Goal: Check status

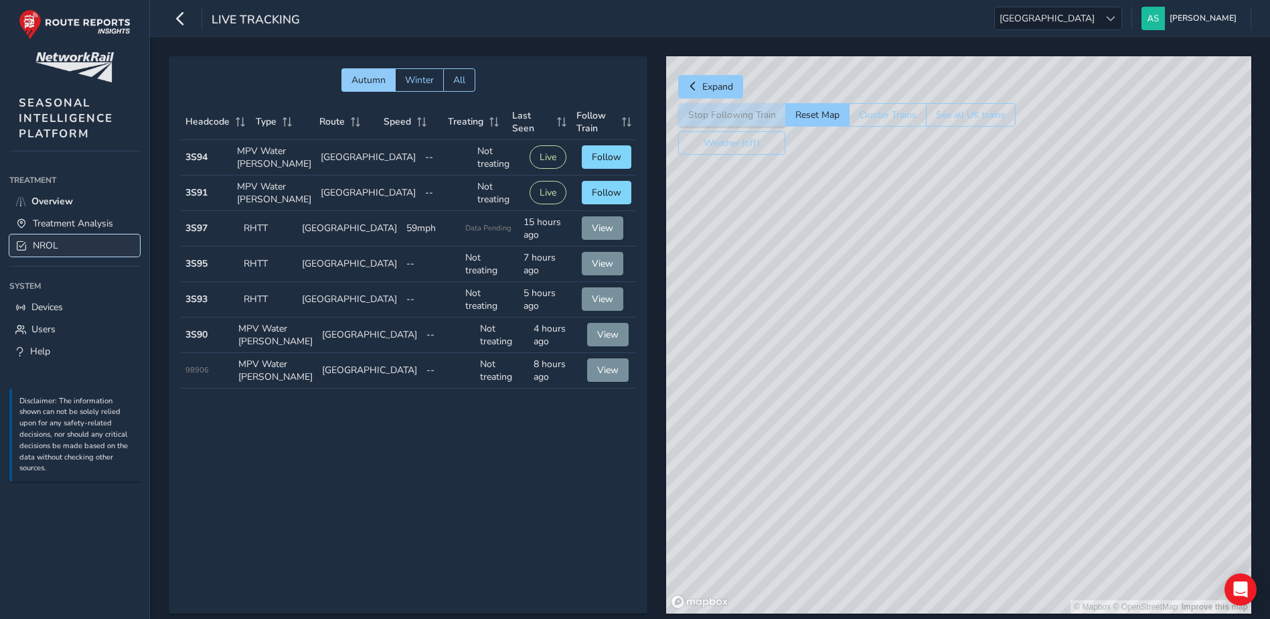
click at [58, 242] on link "NROL" at bounding box center [74, 245] width 131 height 22
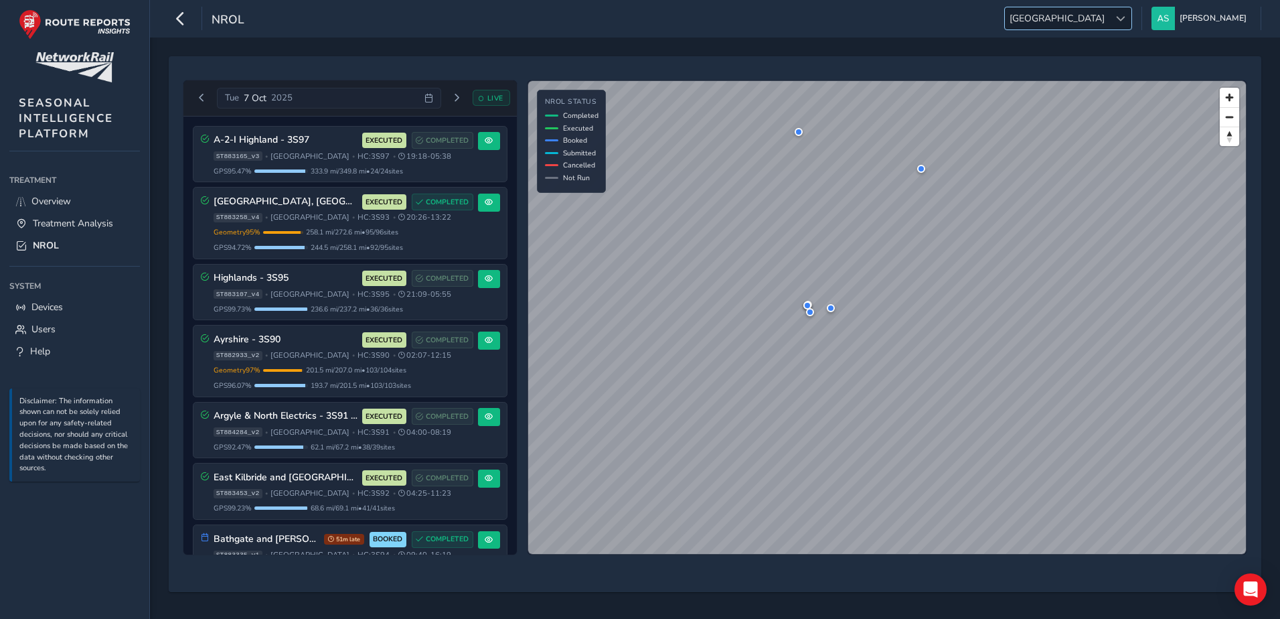
click at [1109, 21] on span "[GEOGRAPHIC_DATA]" at bounding box center [1057, 18] width 104 height 22
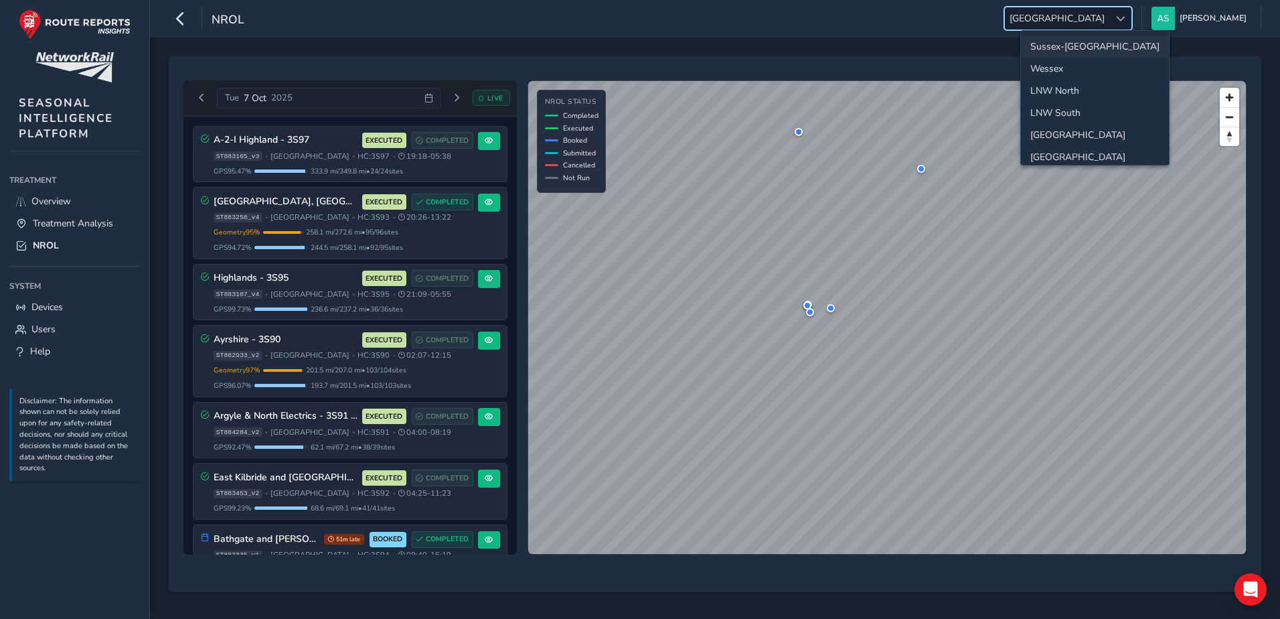
click at [1071, 52] on li "Sussex-[GEOGRAPHIC_DATA]" at bounding box center [1095, 46] width 148 height 22
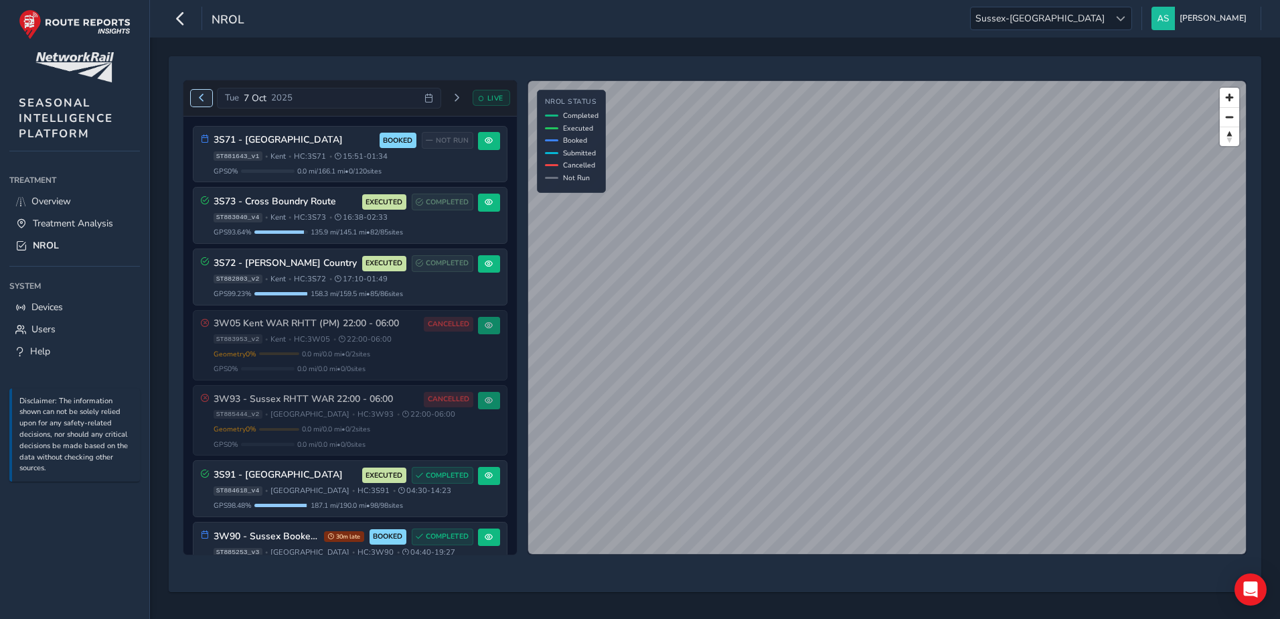
click at [198, 97] on span "Previous day" at bounding box center [202, 98] width 8 height 8
click at [198, 97] on div "[DATE] LIVE" at bounding box center [350, 98] width 319 height 21
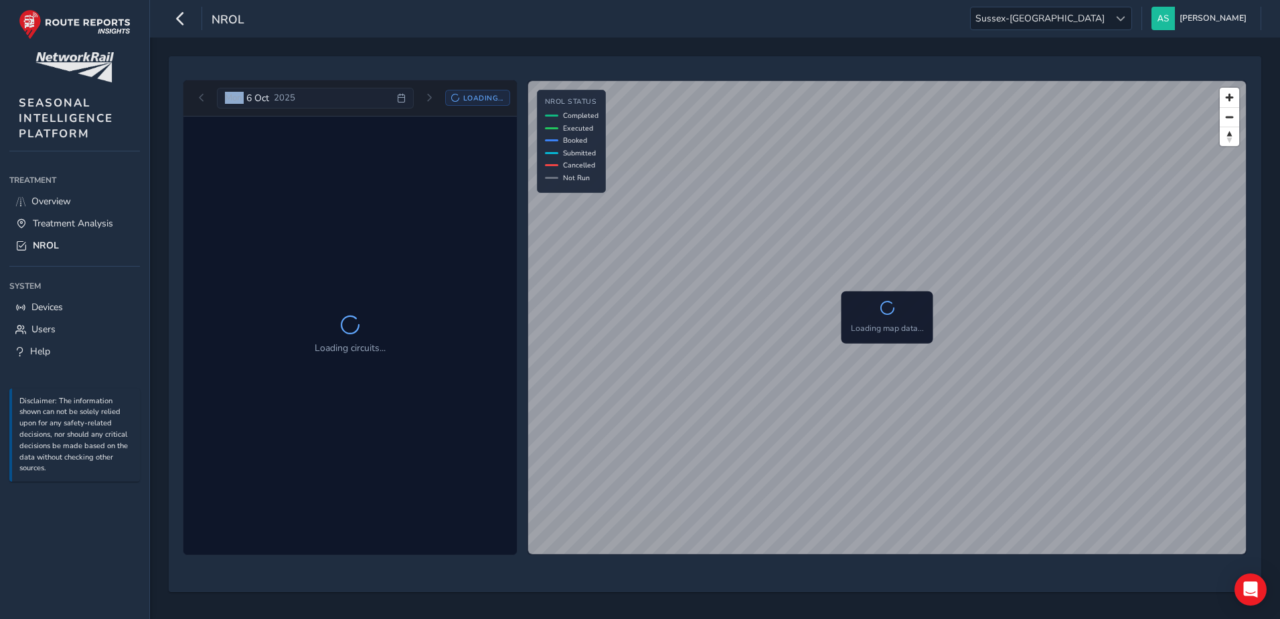
click at [198, 97] on div "[DATE] Loading..." at bounding box center [350, 98] width 319 height 21
click at [202, 98] on span "Previous day" at bounding box center [202, 98] width 8 height 8
click at [202, 98] on div "[DATE] Loading..." at bounding box center [350, 98] width 319 height 21
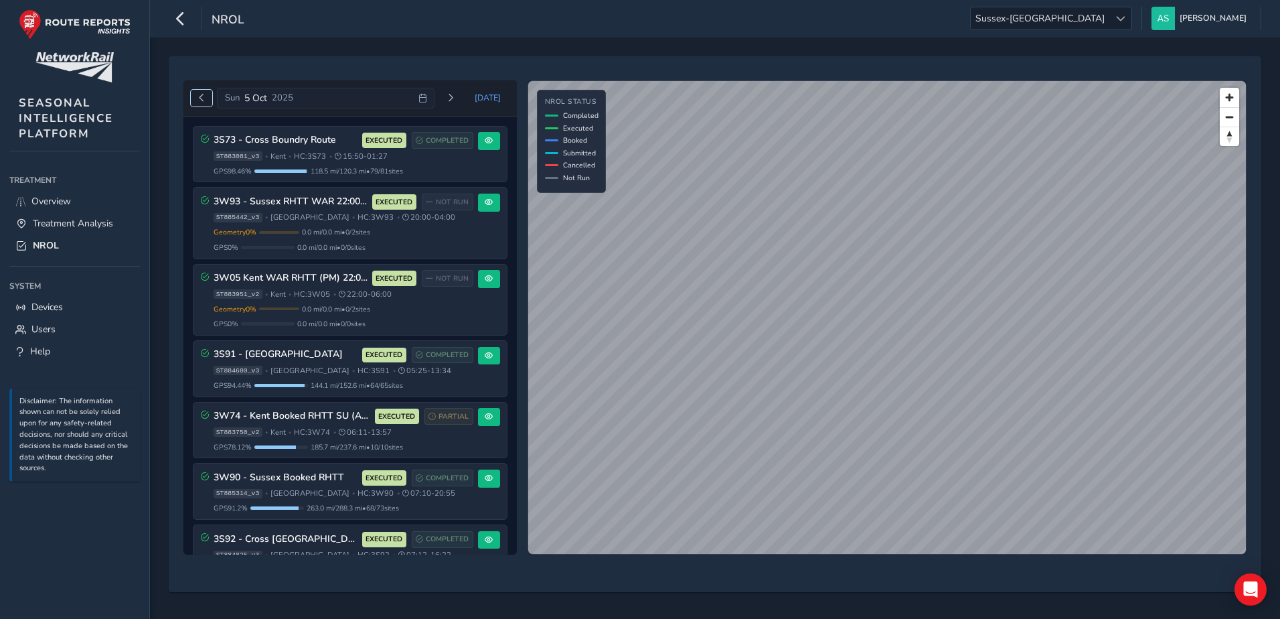
click at [202, 98] on span "Previous day" at bounding box center [202, 98] width 8 height 8
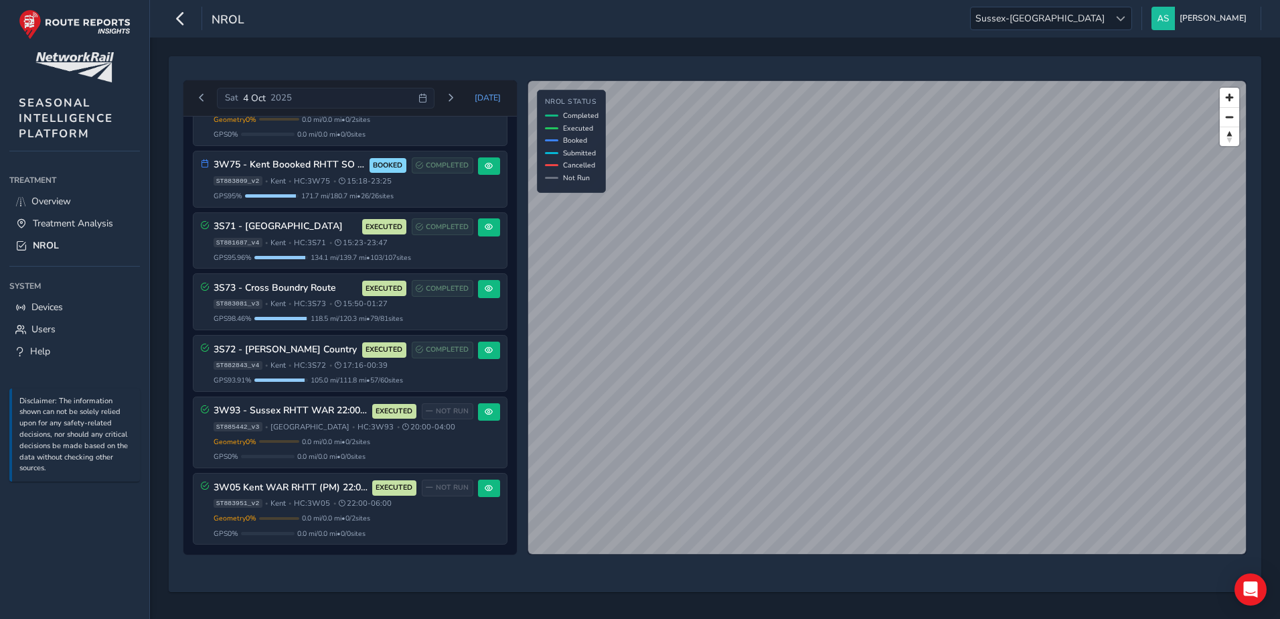
scroll to position [715, 0]
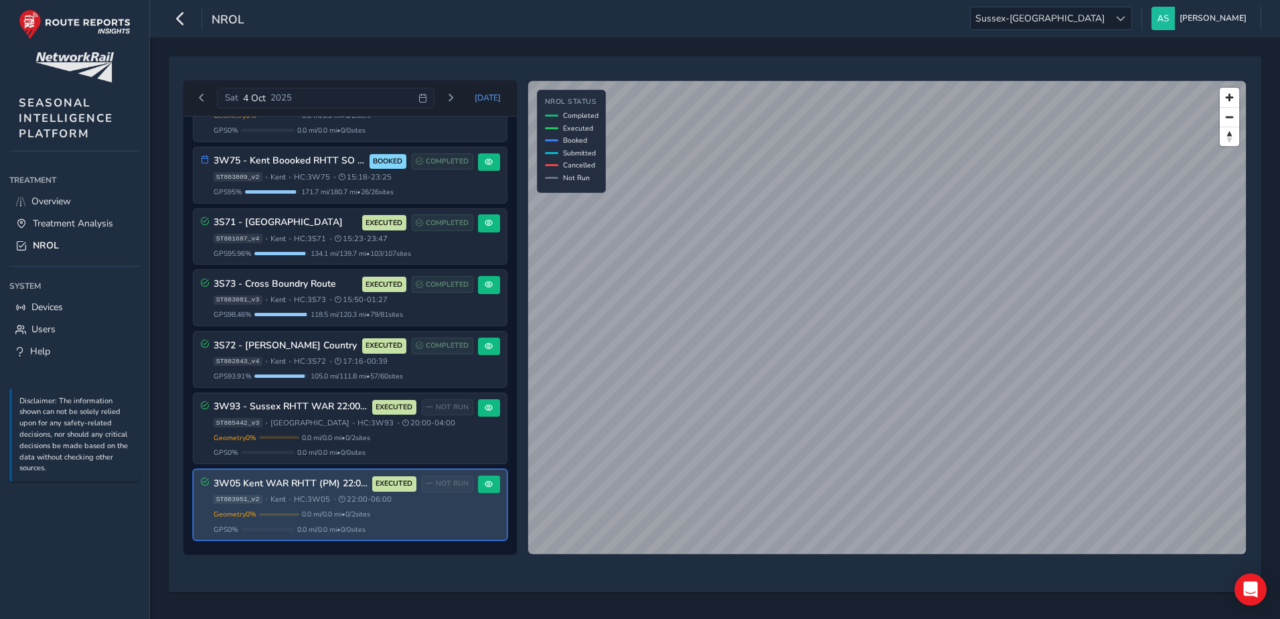
click at [320, 518] on span "0.0 mi / 0.0 mi • 0 / 2 sites" at bounding box center [336, 514] width 68 height 10
click at [478, 484] on button at bounding box center [489, 484] width 22 height 18
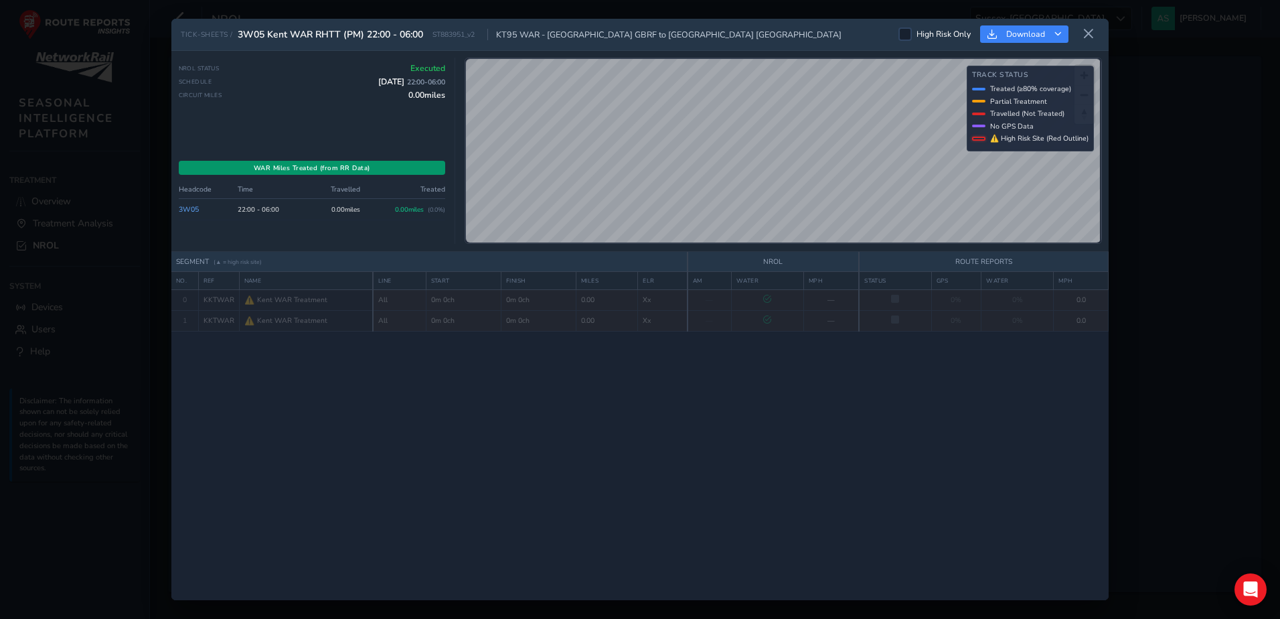
click at [1138, 379] on div "TICK-SHEETS / 3W05 Kent WAR RHTT (PM) 22:00 - 06:00 ST883951_v2 KT95 WAR - [GEO…" at bounding box center [640, 309] width 1280 height 619
click at [1087, 32] on icon at bounding box center [1089, 34] width 12 height 12
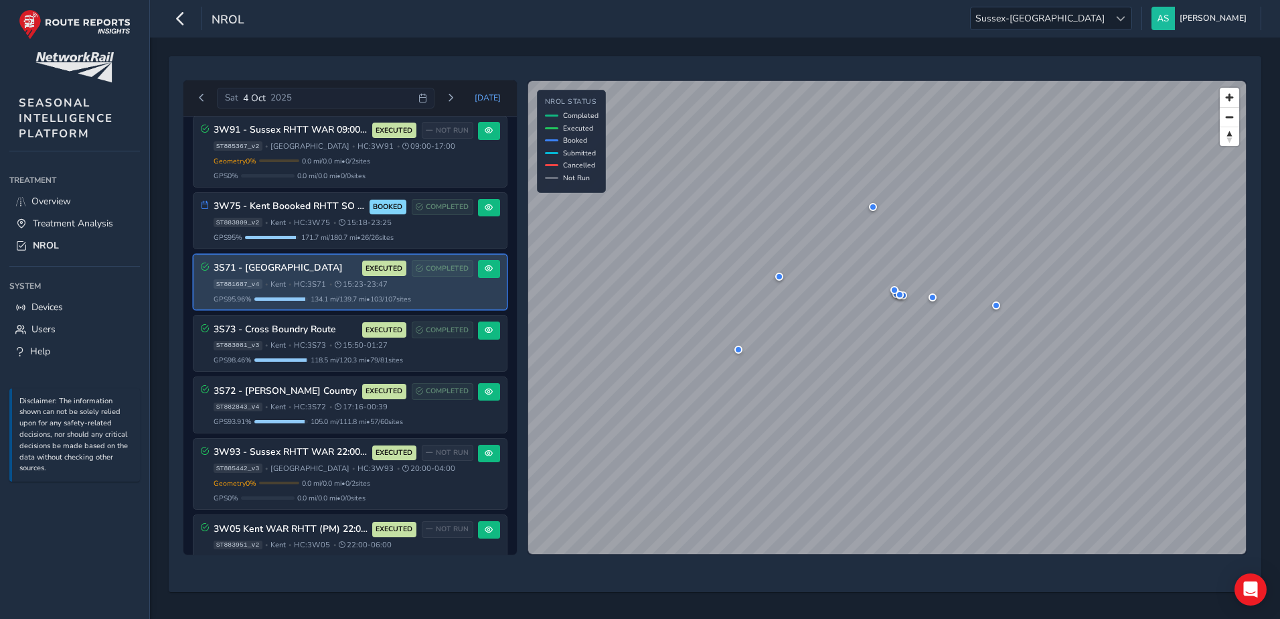
scroll to position [715, 0]
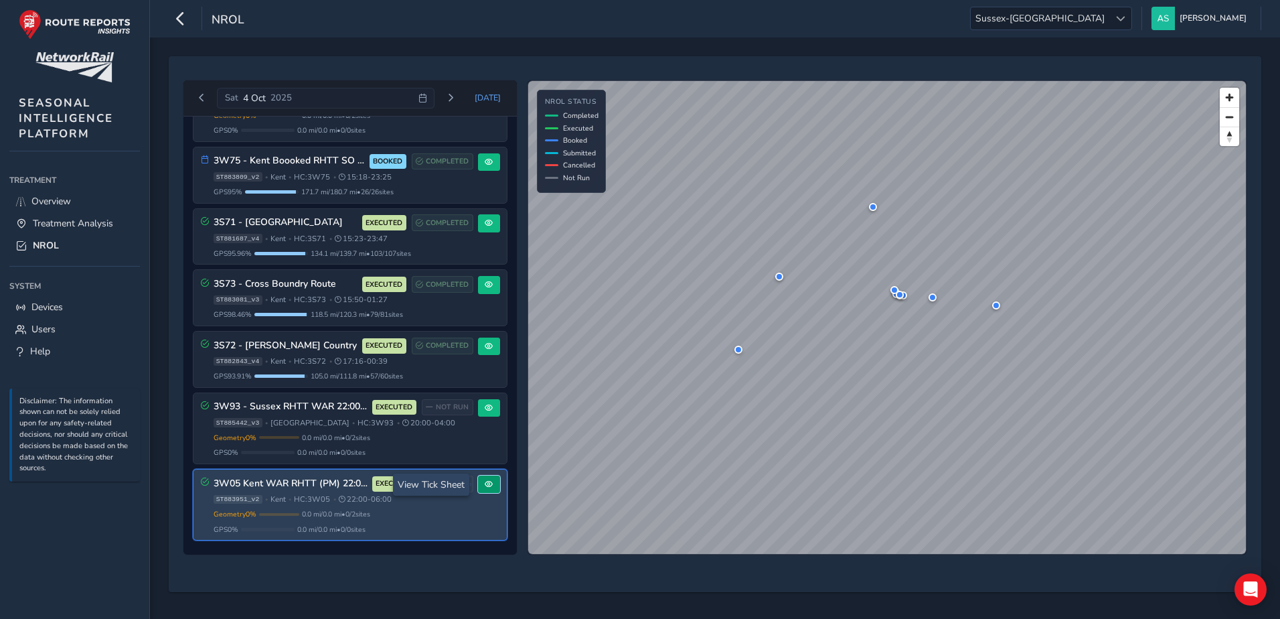
click at [478, 486] on button at bounding box center [489, 484] width 22 height 18
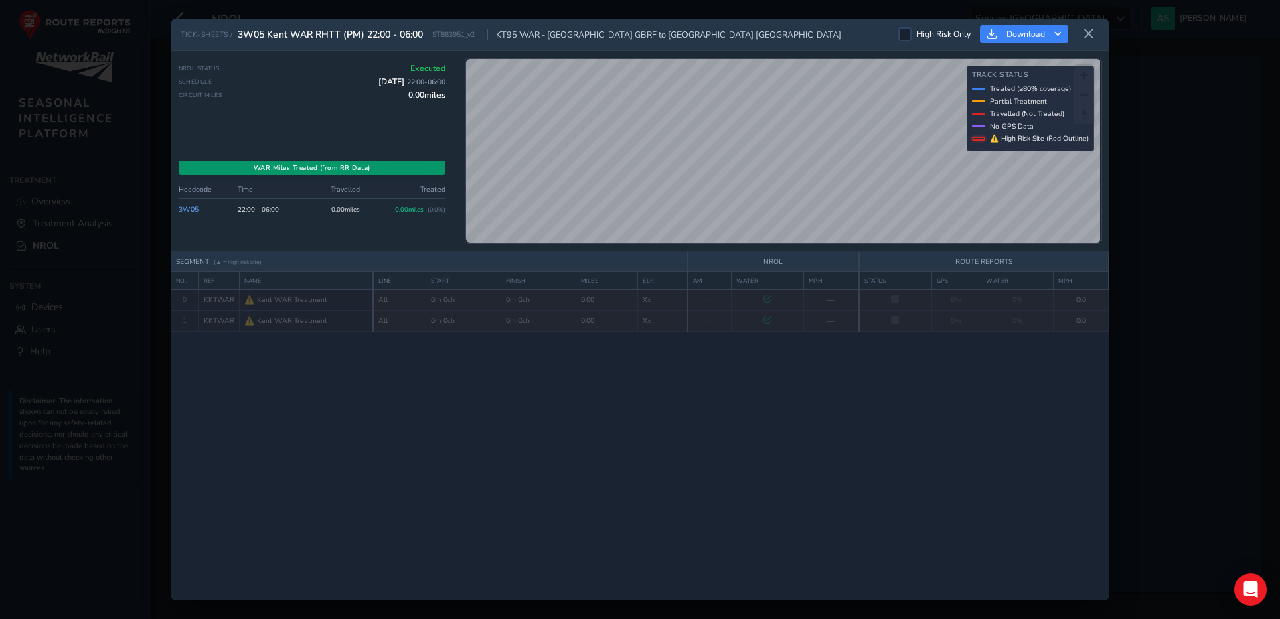
click at [1142, 166] on div "TICK-SHEETS / 3W05 Kent WAR RHTT (PM) 22:00 - 06:00 ST883951_v2 KT95 WAR - [GEO…" at bounding box center [640, 309] width 1280 height 619
click at [1091, 37] on icon at bounding box center [1089, 34] width 12 height 12
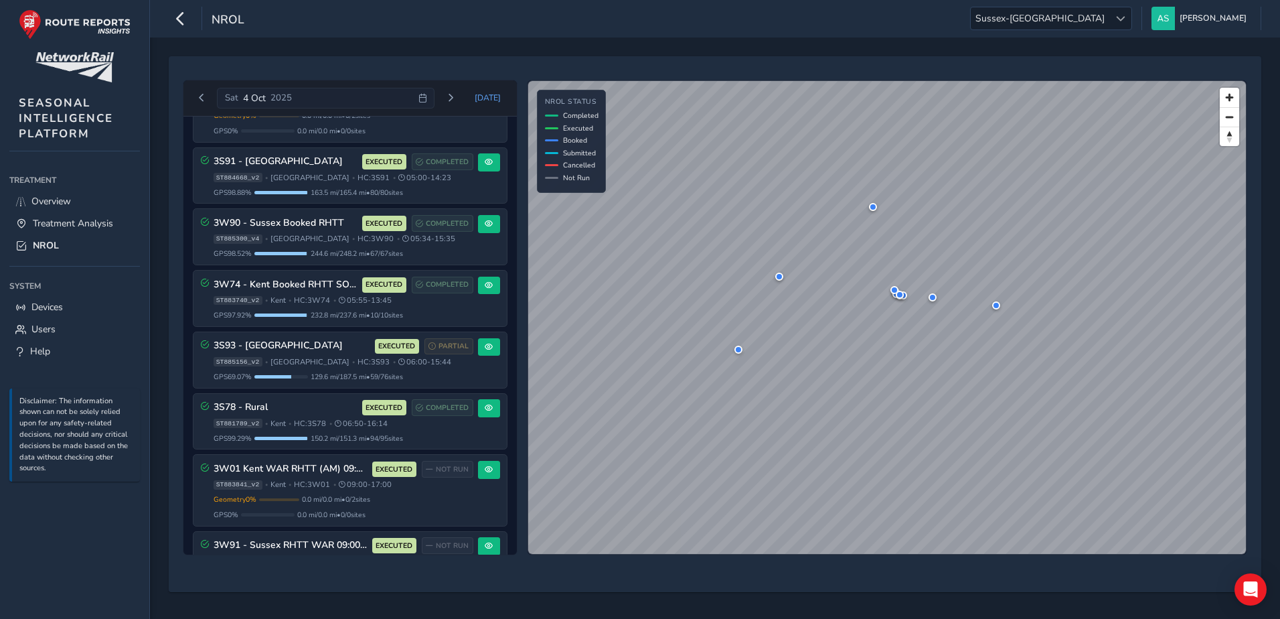
scroll to position [218, 0]
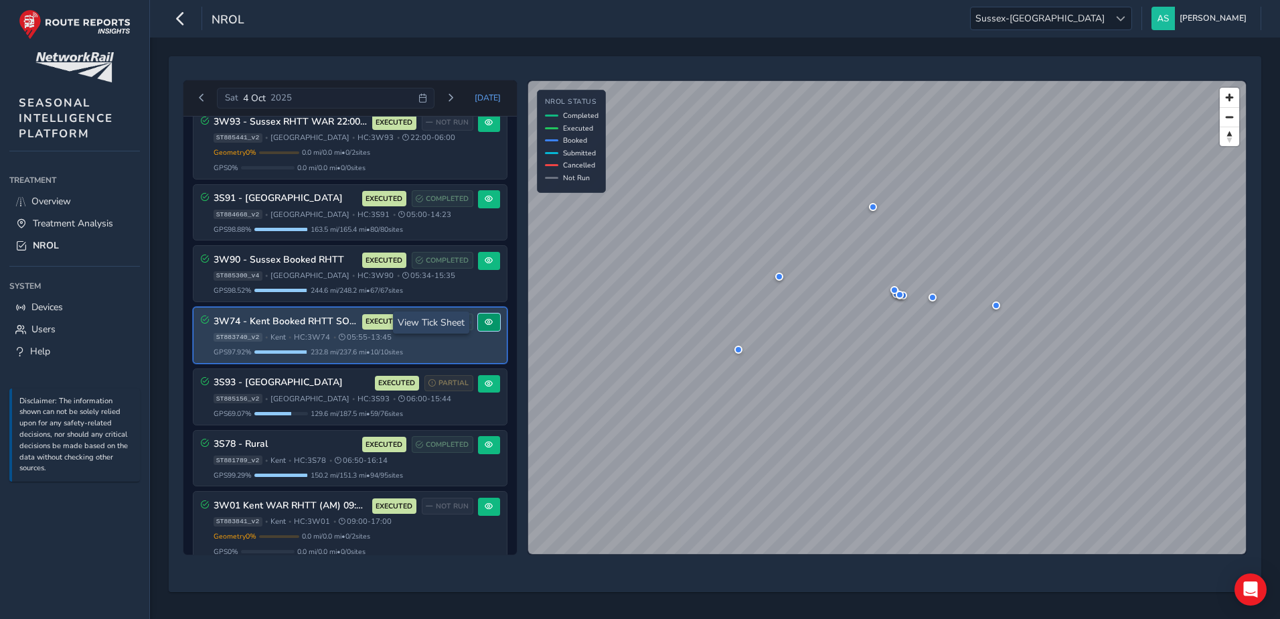
click at [485, 325] on span at bounding box center [489, 322] width 8 height 8
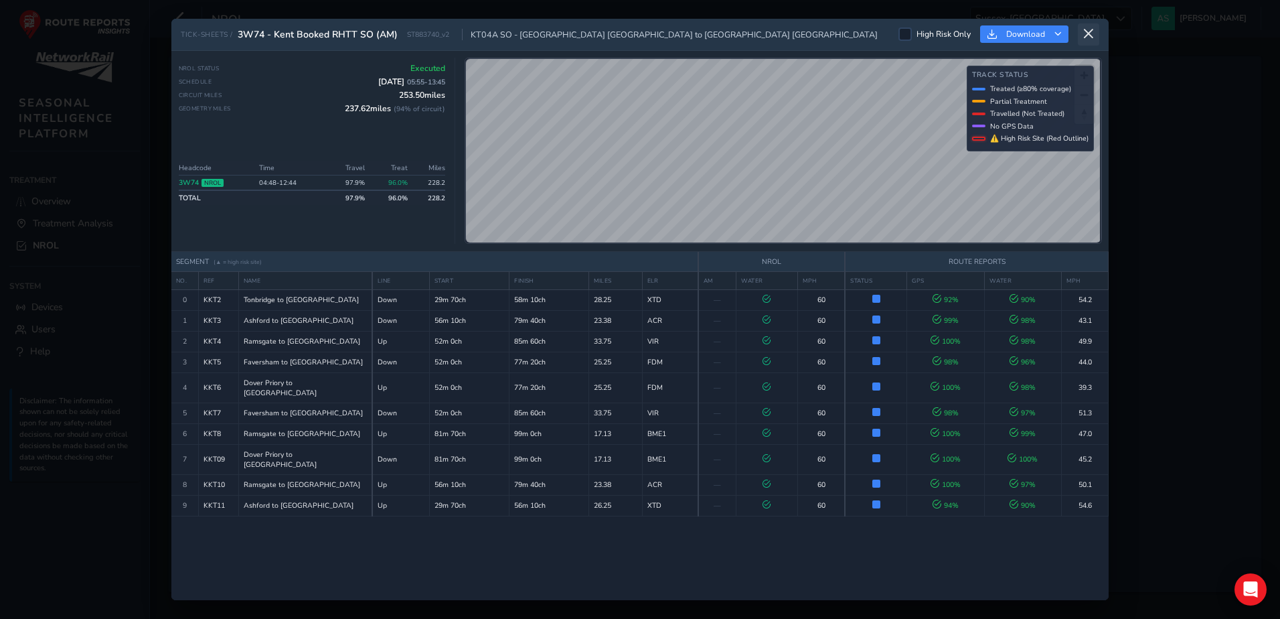
click at [1094, 35] on icon at bounding box center [1089, 34] width 12 height 12
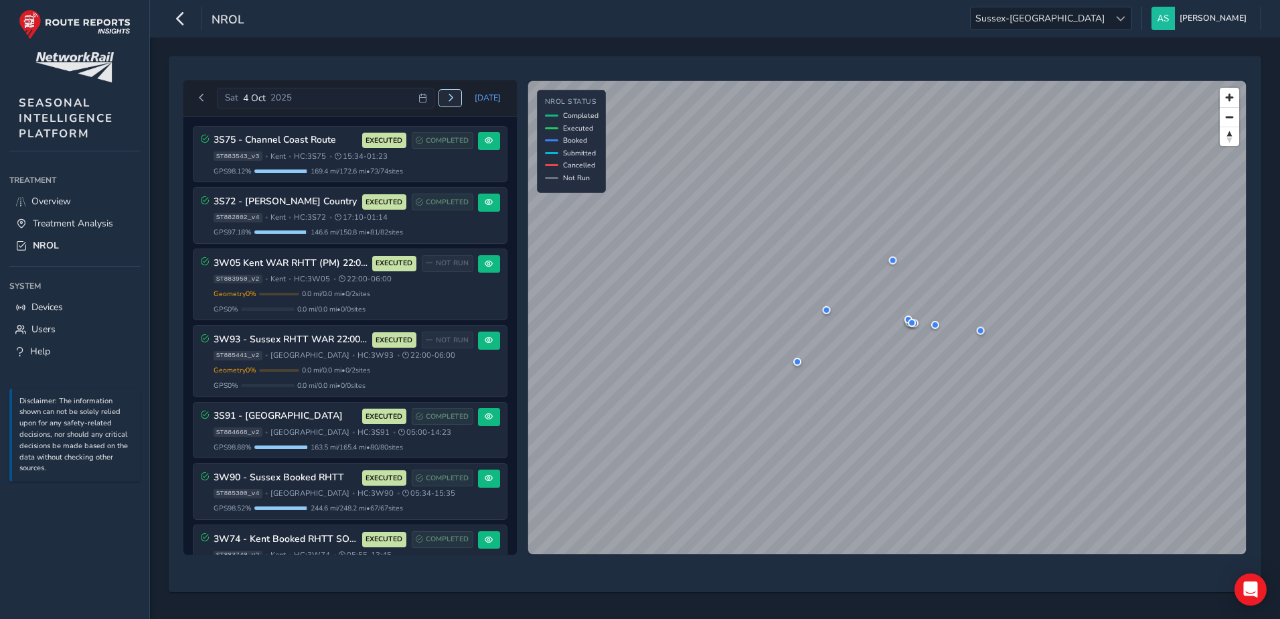
click at [452, 92] on button "Next day" at bounding box center [450, 98] width 22 height 17
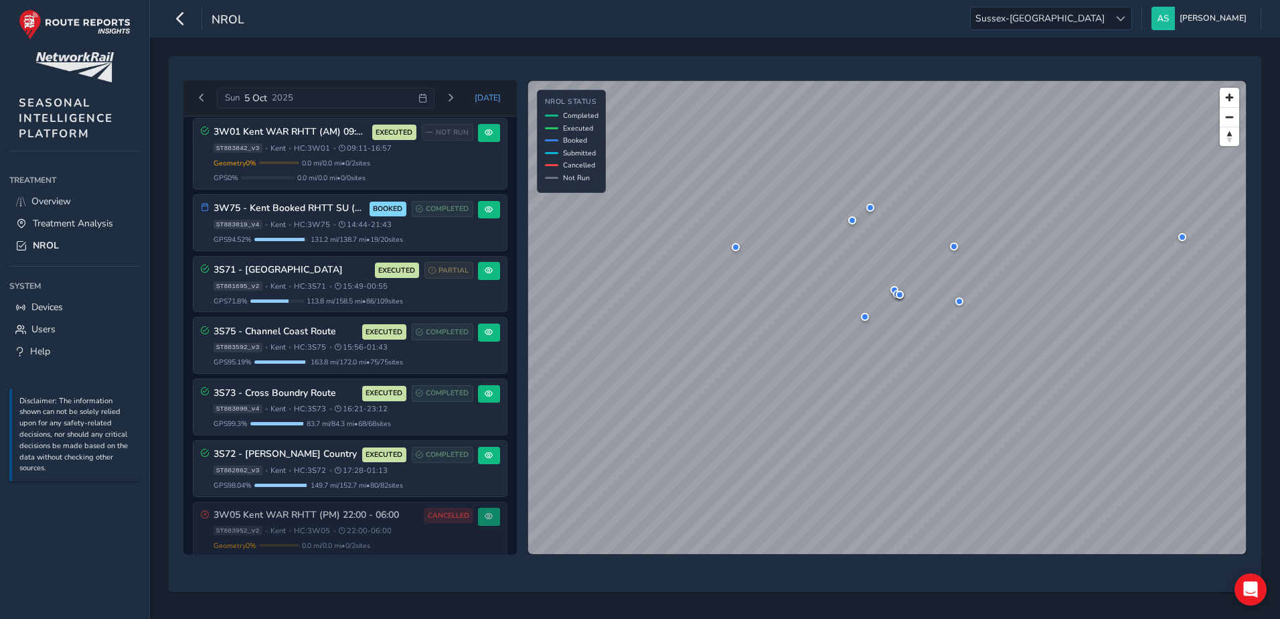
scroll to position [676, 0]
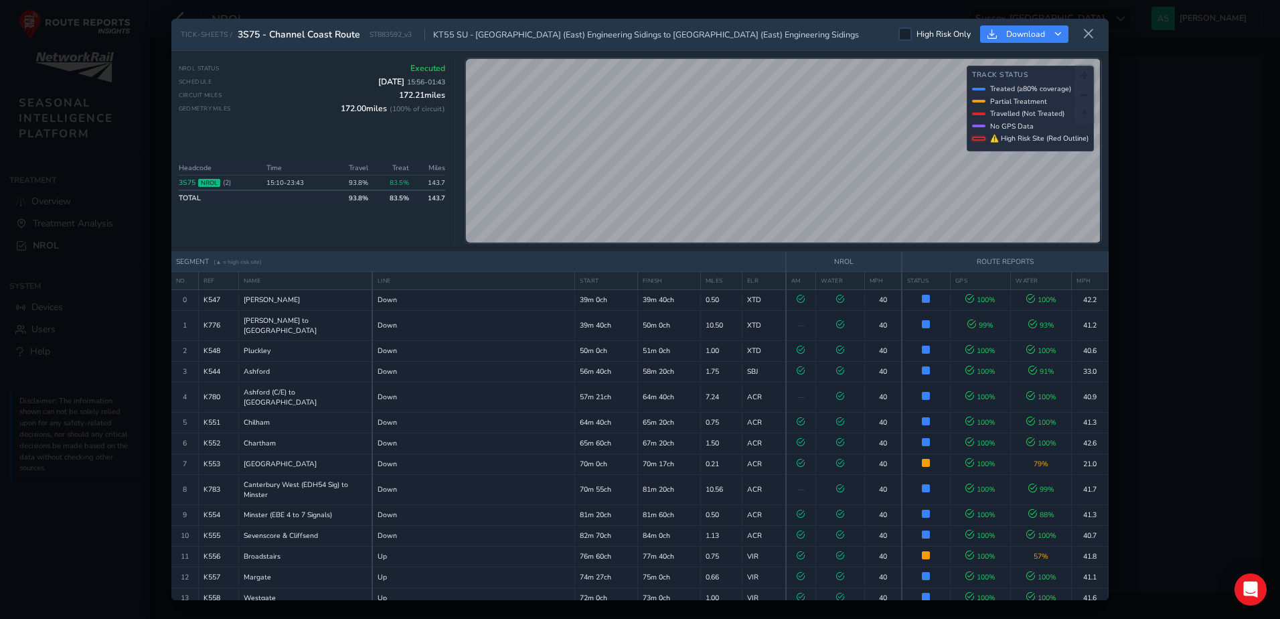
click at [102, 522] on div "TICK-SHEETS / 3S75 - Channel Coast Route ST883592_v3 KT55 SU - [GEOGRAPHIC_DATA…" at bounding box center [640, 309] width 1280 height 619
